Goal: Information Seeking & Learning: Find specific fact

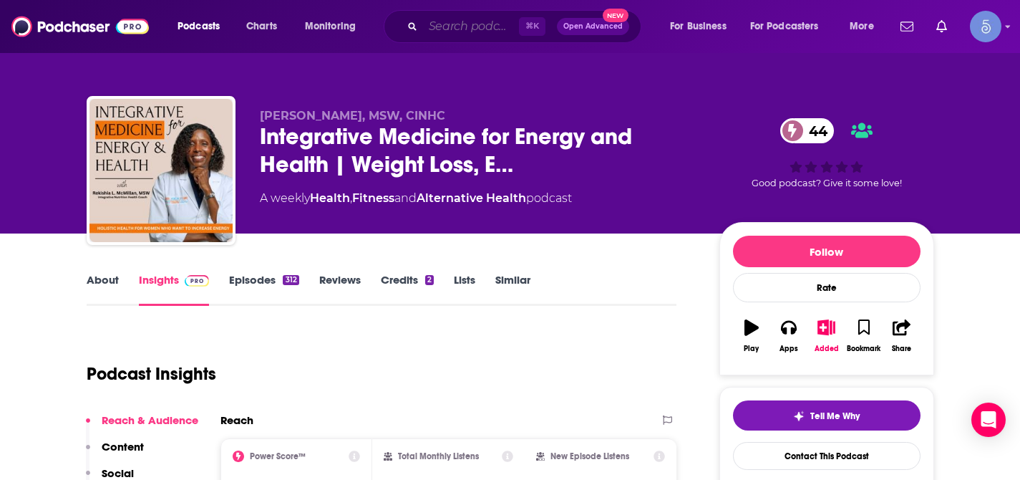
click at [492, 27] on input "Search podcasts, credits, & more..." at bounding box center [471, 26] width 96 height 23
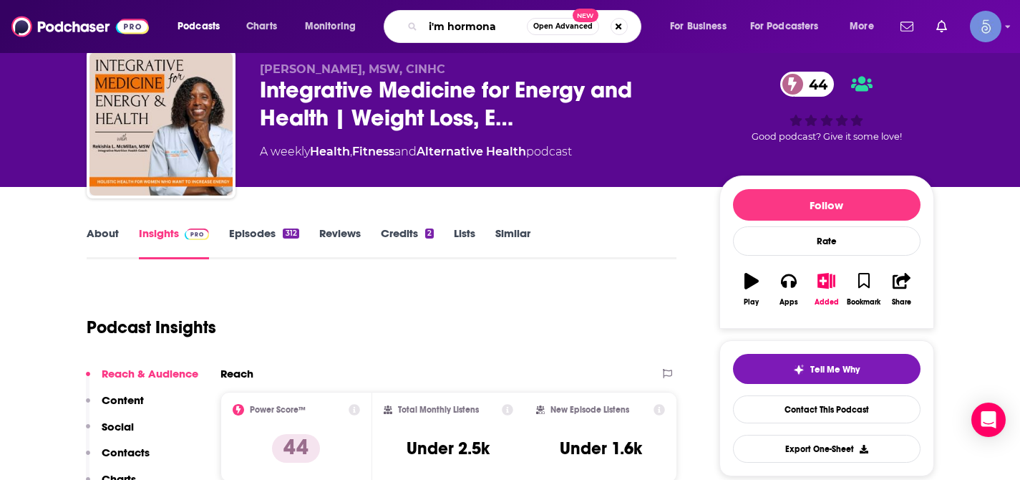
type input "i'm hormonal"
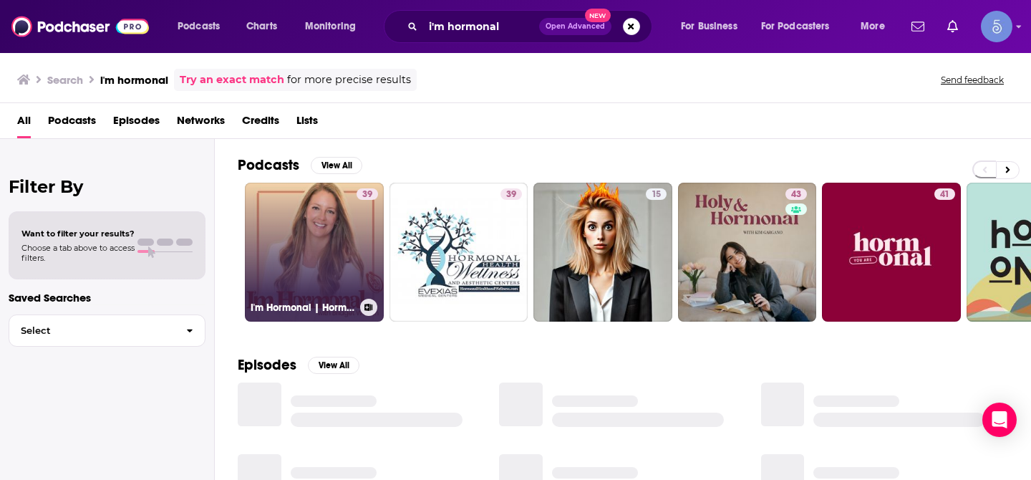
click at [316, 254] on link "39 I'm Hormonal | Hormone balance, gut health & nutrition insights" at bounding box center [314, 252] width 139 height 139
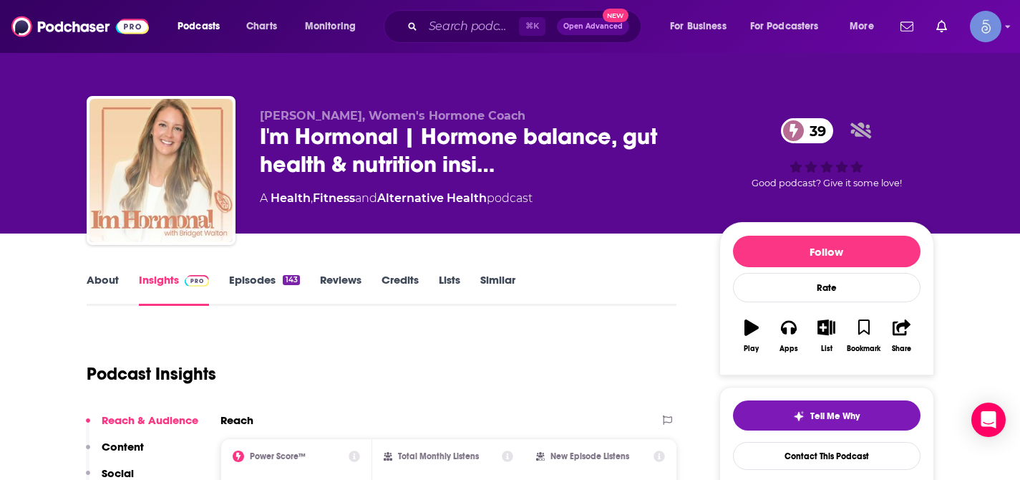
click at [579, 365] on div "Podcast Insights" at bounding box center [376, 365] width 579 height 73
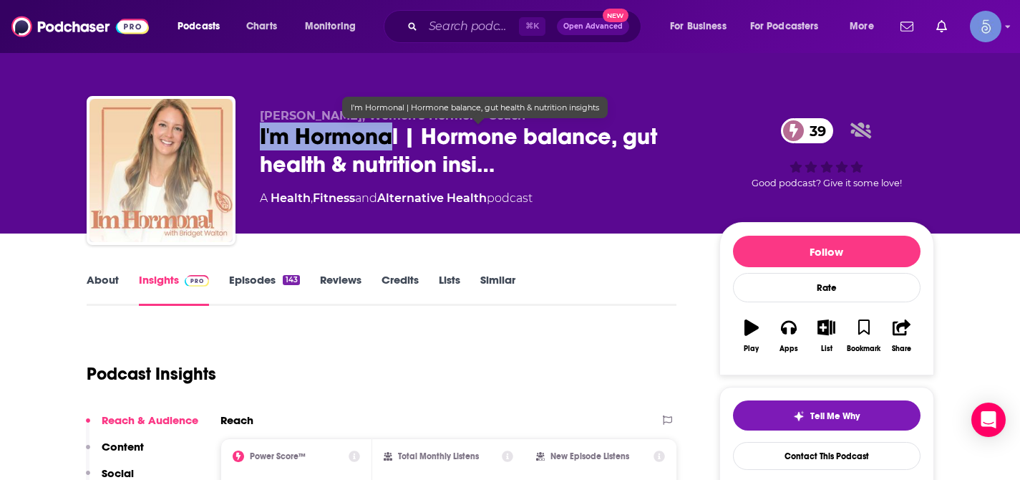
drag, startPoint x: 262, startPoint y: 141, endPoint x: 393, endPoint y: 131, distance: 131.4
click at [389, 131] on span "I'm Hormonal | Hormone balance, gut health & nutrition insi…" at bounding box center [478, 150] width 437 height 56
copy h2 "I'm Hormonal"
